Goal: Task Accomplishment & Management: Manage account settings

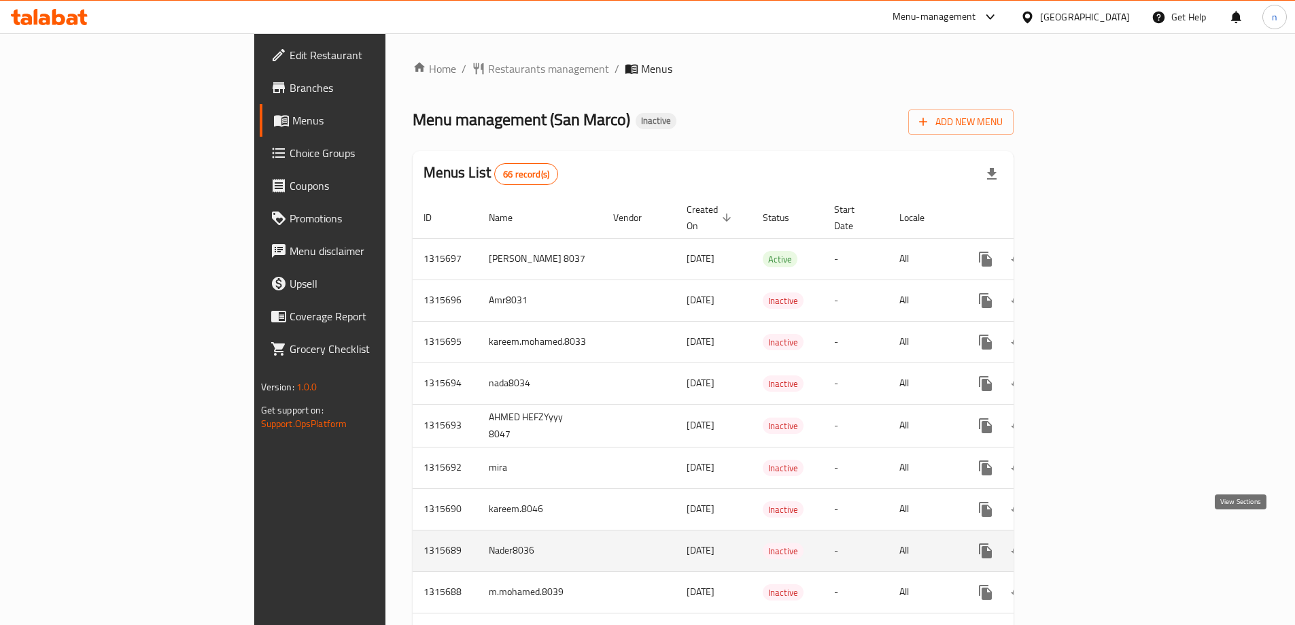
click at [1100, 539] on link "enhanced table" at bounding box center [1083, 550] width 33 height 33
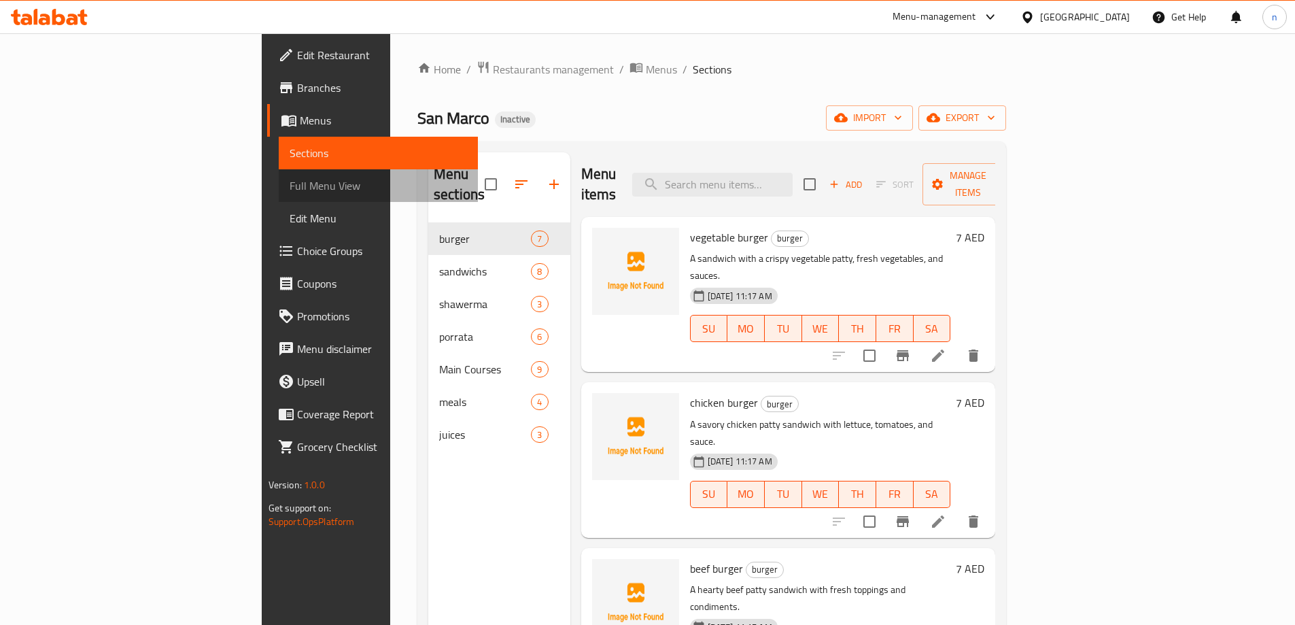
click at [290, 184] on span "Full Menu View" at bounding box center [378, 185] width 177 height 16
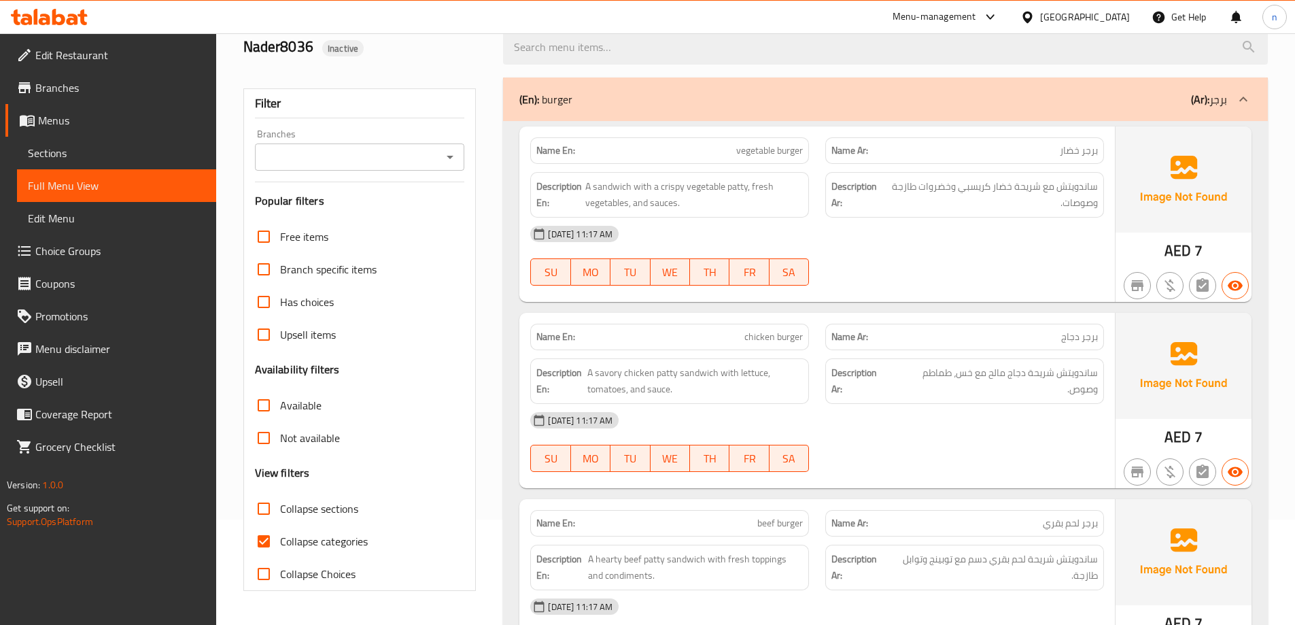
scroll to position [272, 0]
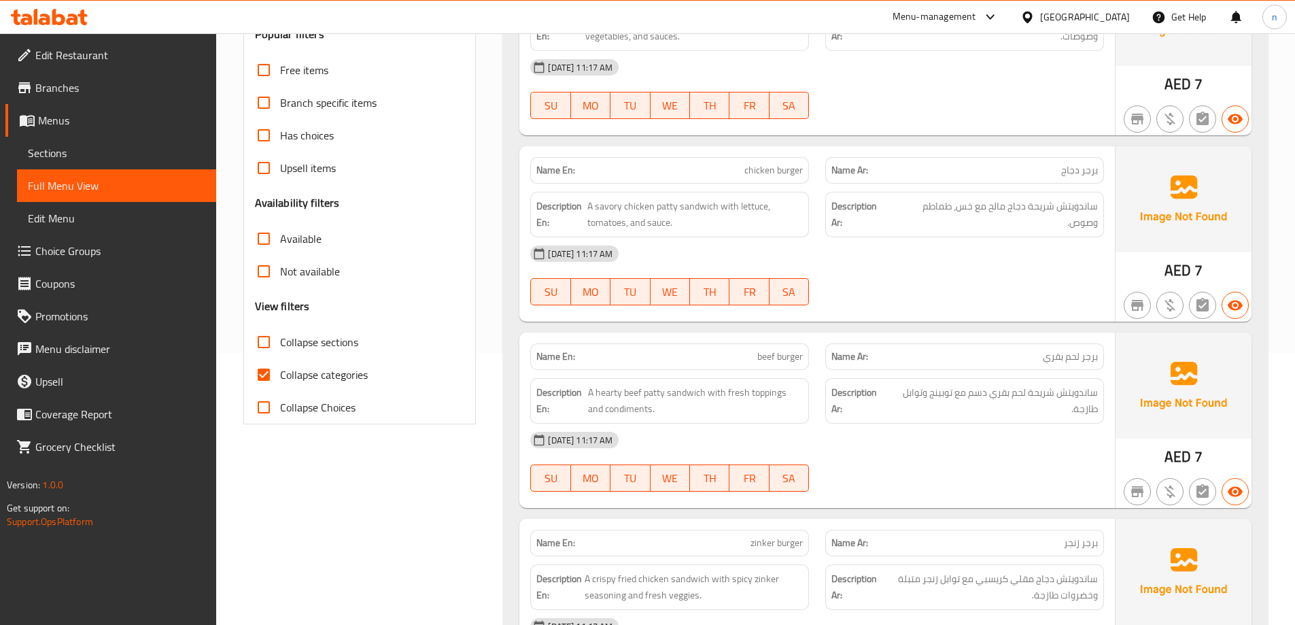
click at [286, 371] on span "Collapse categories" at bounding box center [324, 374] width 88 height 16
click at [280, 371] on input "Collapse categories" at bounding box center [263, 374] width 33 height 33
checkbox input "false"
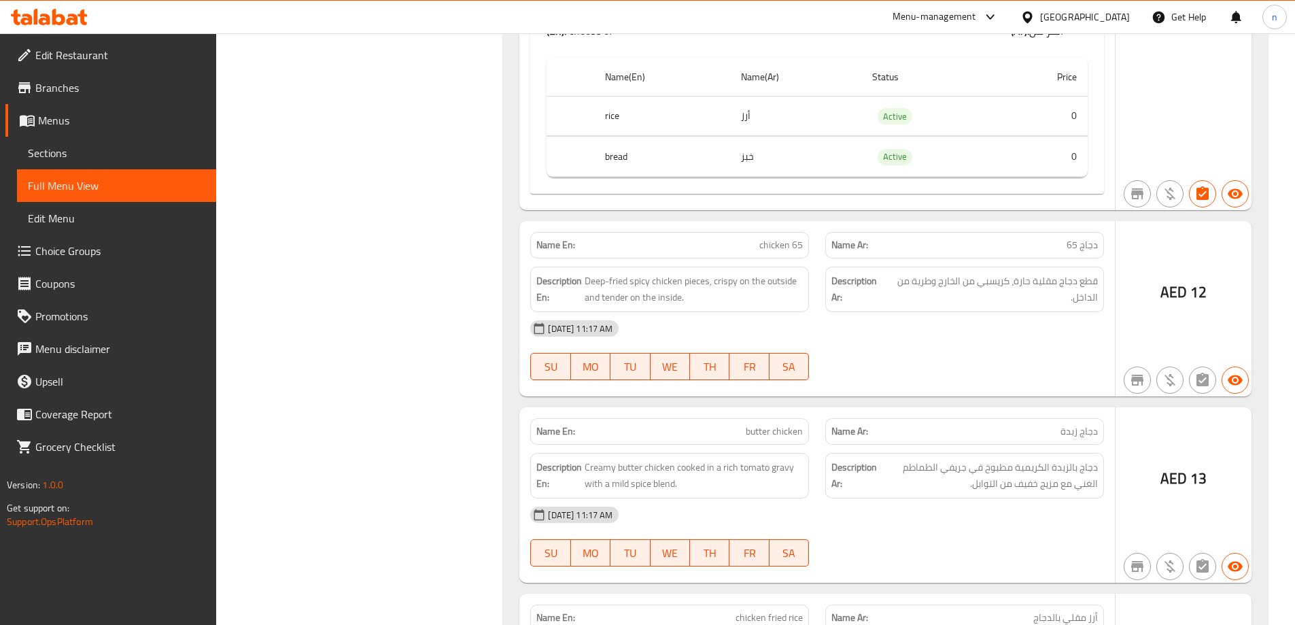
scroll to position [7001, 0]
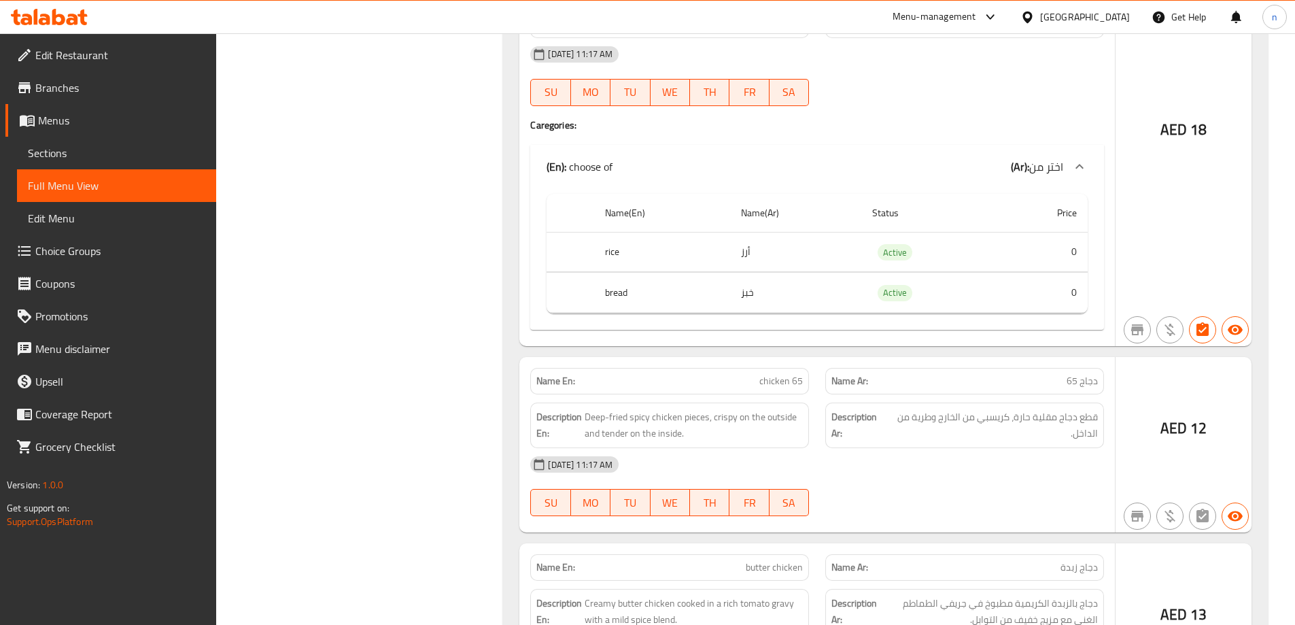
click at [686, 262] on th "rice" at bounding box center [661, 252] width 135 height 40
click at [700, 306] on th "bread" at bounding box center [661, 293] width 135 height 40
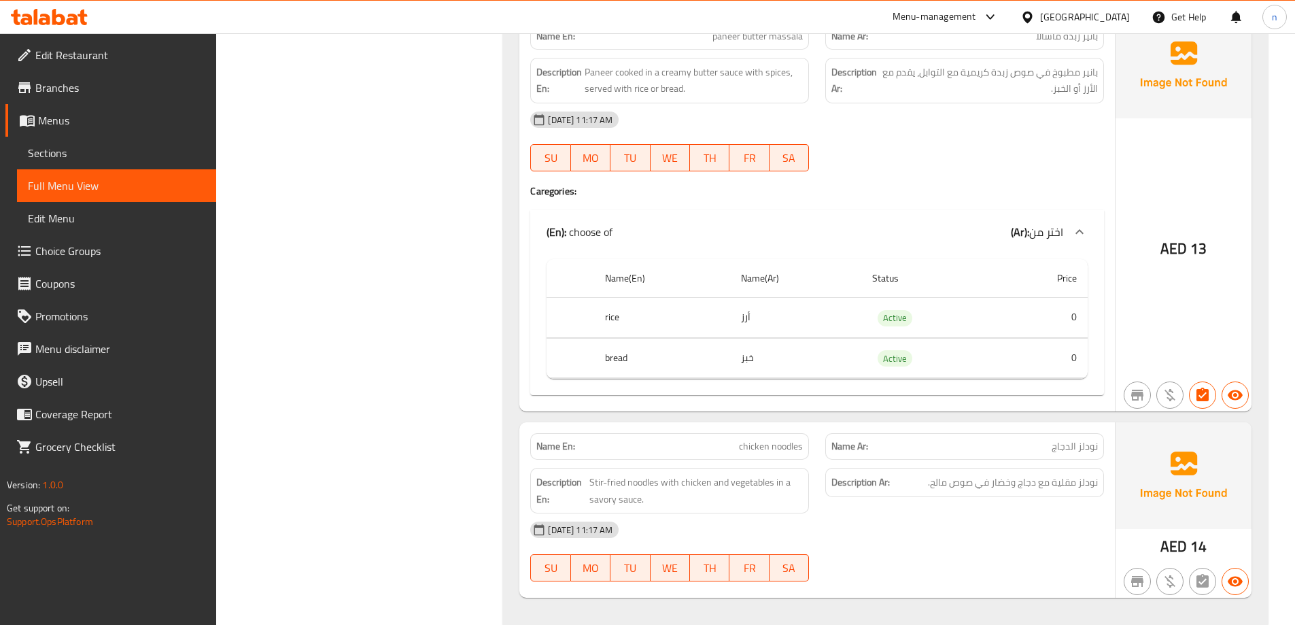
scroll to position [8021, 0]
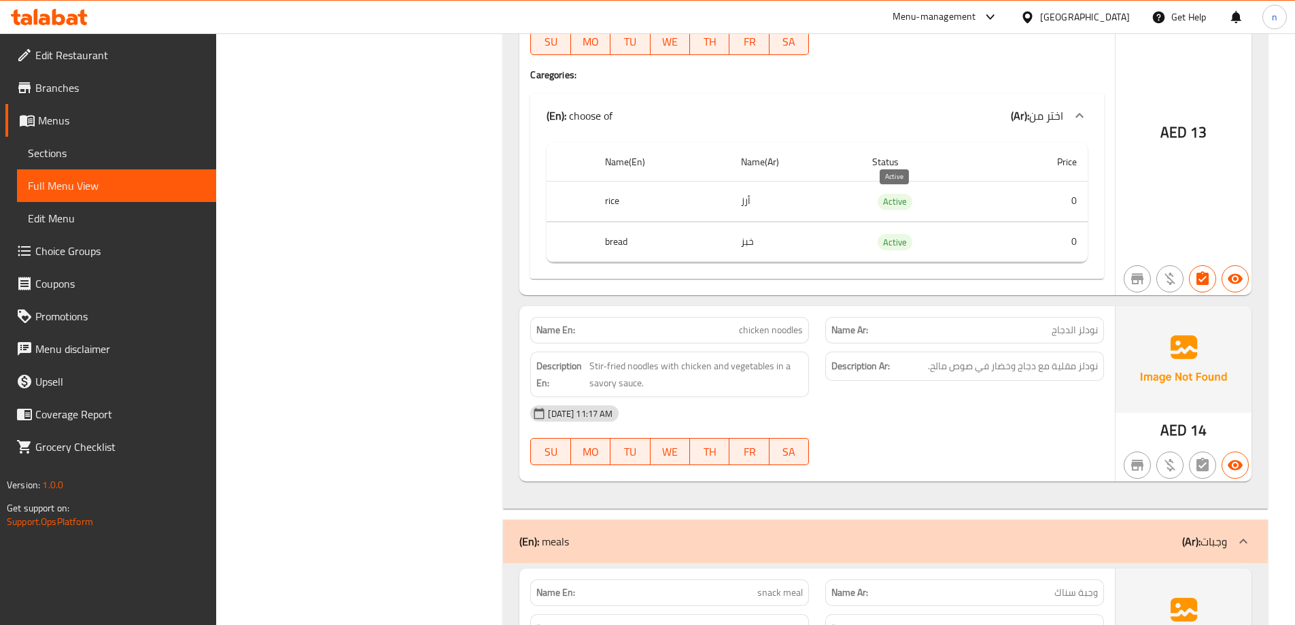
click at [897, 201] on span "Active" at bounding box center [895, 202] width 35 height 16
click at [905, 239] on span "Active" at bounding box center [895, 243] width 35 height 16
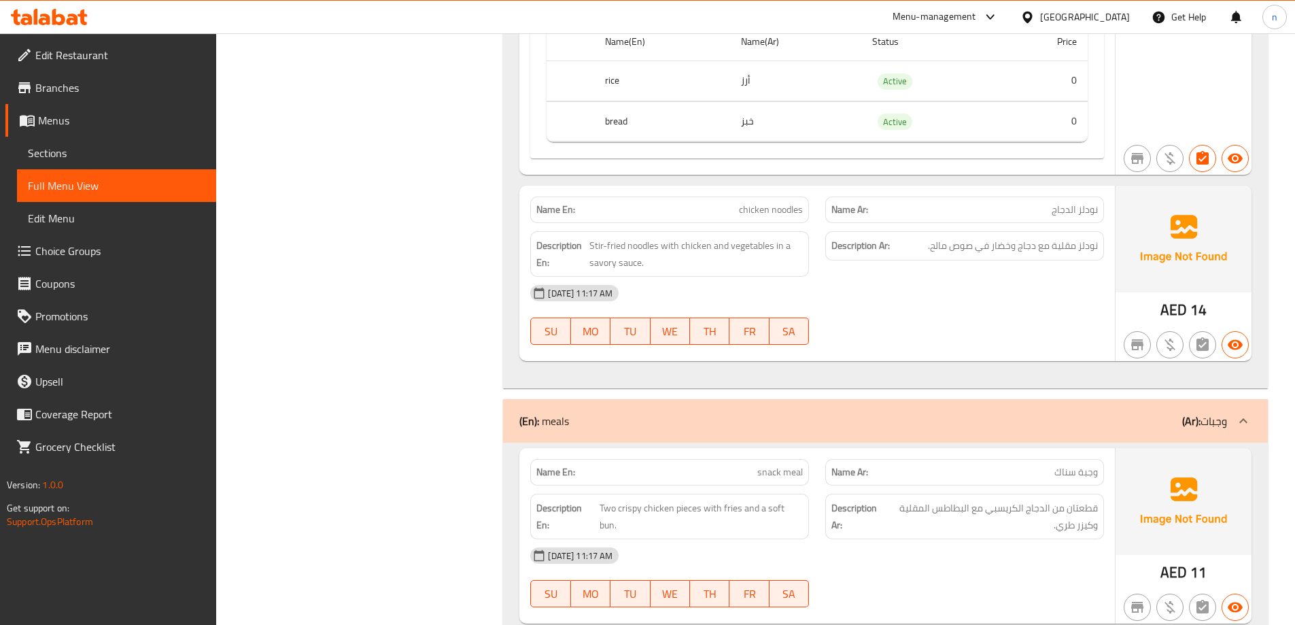
scroll to position [7937, 0]
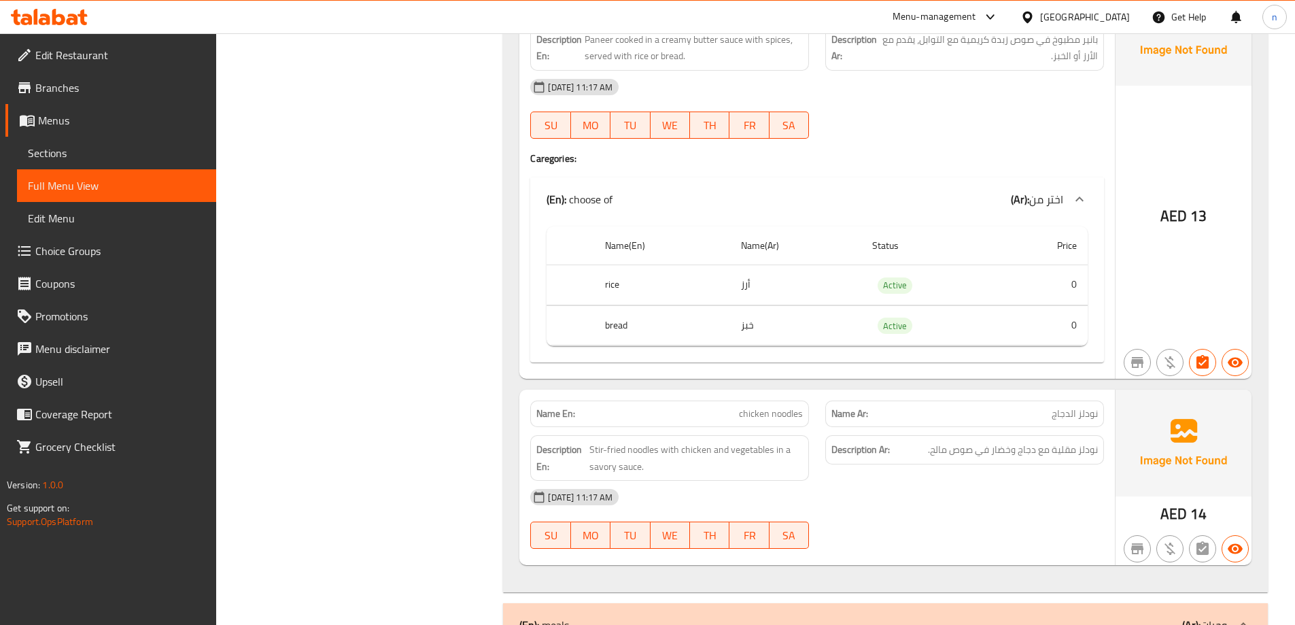
click at [105, 245] on span "Choice Groups" at bounding box center [120, 251] width 170 height 16
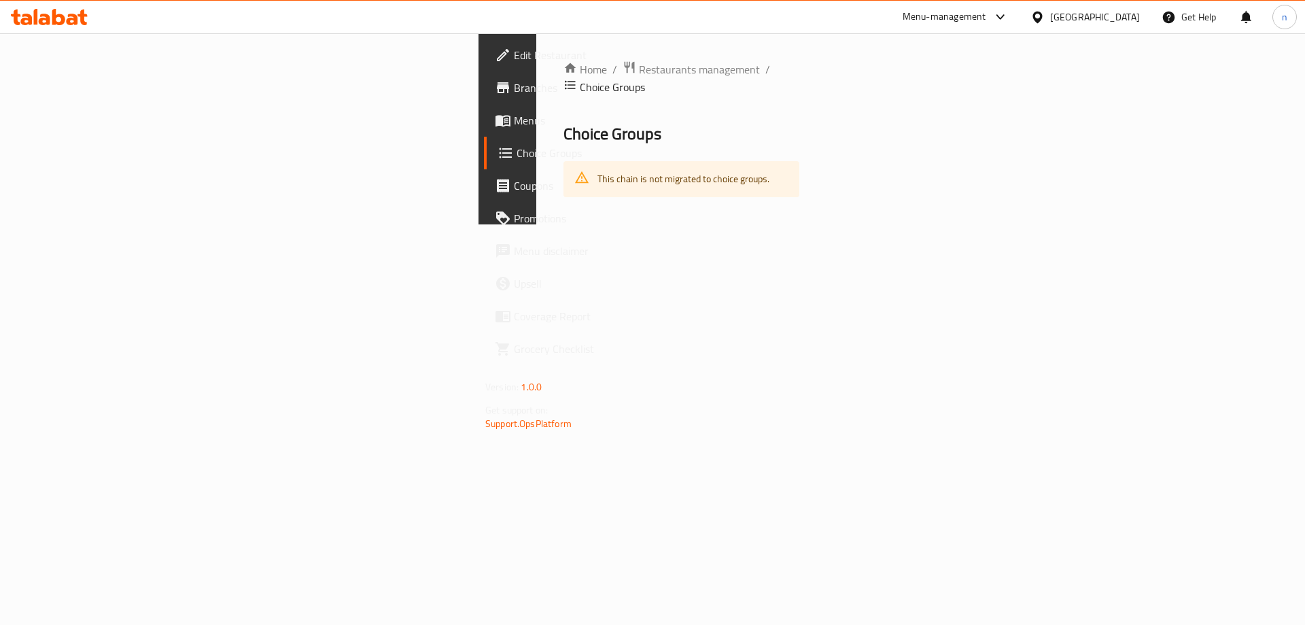
click at [598, 165] on div "This chain is not migrated to choice groups." at bounding box center [684, 179] width 172 height 28
click at [536, 189] on div "Home / Restaurants management / Choice Groups Choice Groups This chain is not m…" at bounding box center [681, 128] width 290 height 191
